Goal: Go to known website: Go to known website

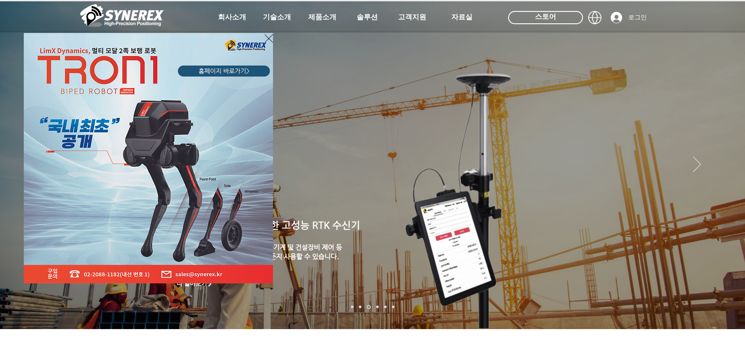
click at [143, 177] on img "LimX Dinamics" at bounding box center [148, 158] width 249 height 250
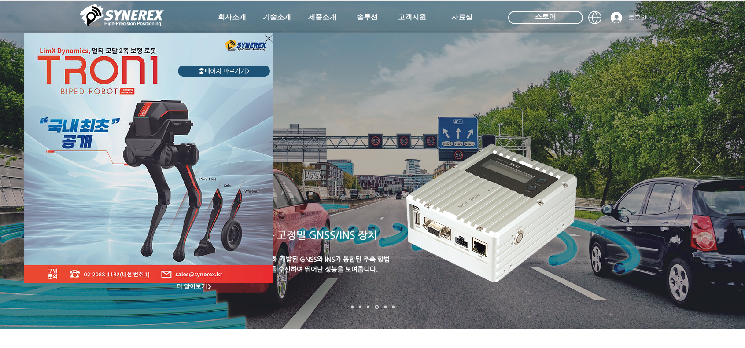
drag, startPoint x: 356, startPoint y: 147, endPoint x: 357, endPoint y: 138, distance: 9.7
click at [357, 147] on div "LimX Dinamics" at bounding box center [372, 174] width 745 height 348
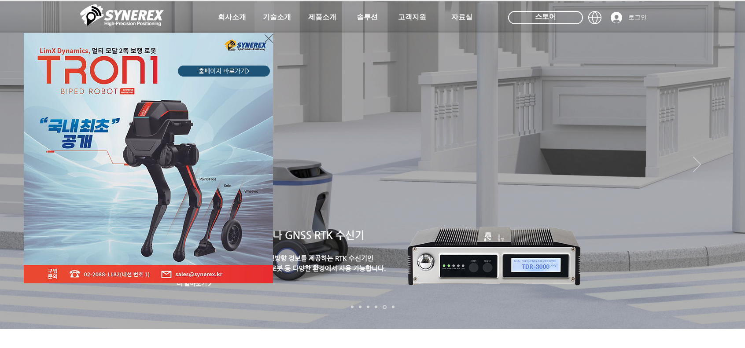
click at [268, 38] on icon "사이트로 돌아가기" at bounding box center [269, 38] width 8 height 8
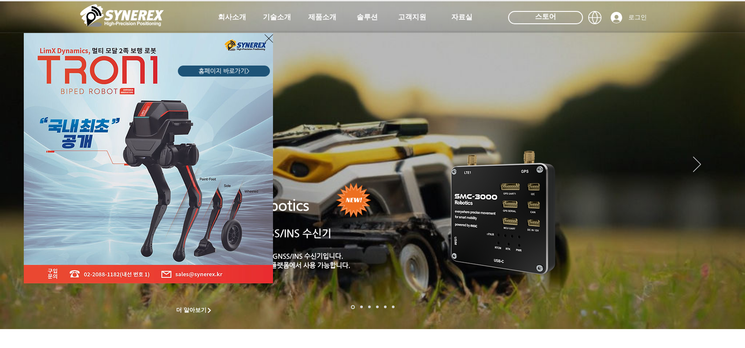
click at [217, 73] on span "홈페이지 바로가기>" at bounding box center [223, 71] width 51 height 9
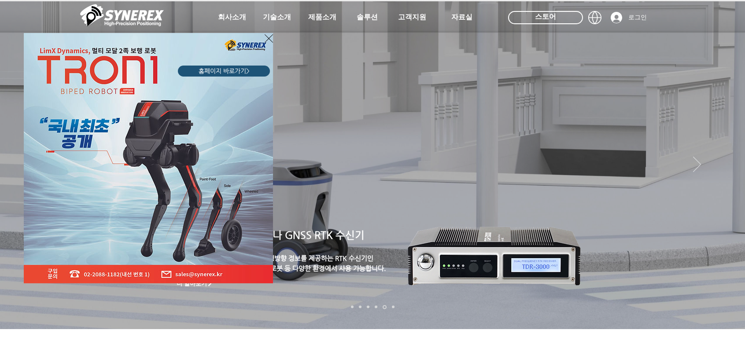
click at [265, 41] on icon "사이트로 돌아가기" at bounding box center [269, 38] width 8 height 11
